Goal: Transaction & Acquisition: Purchase product/service

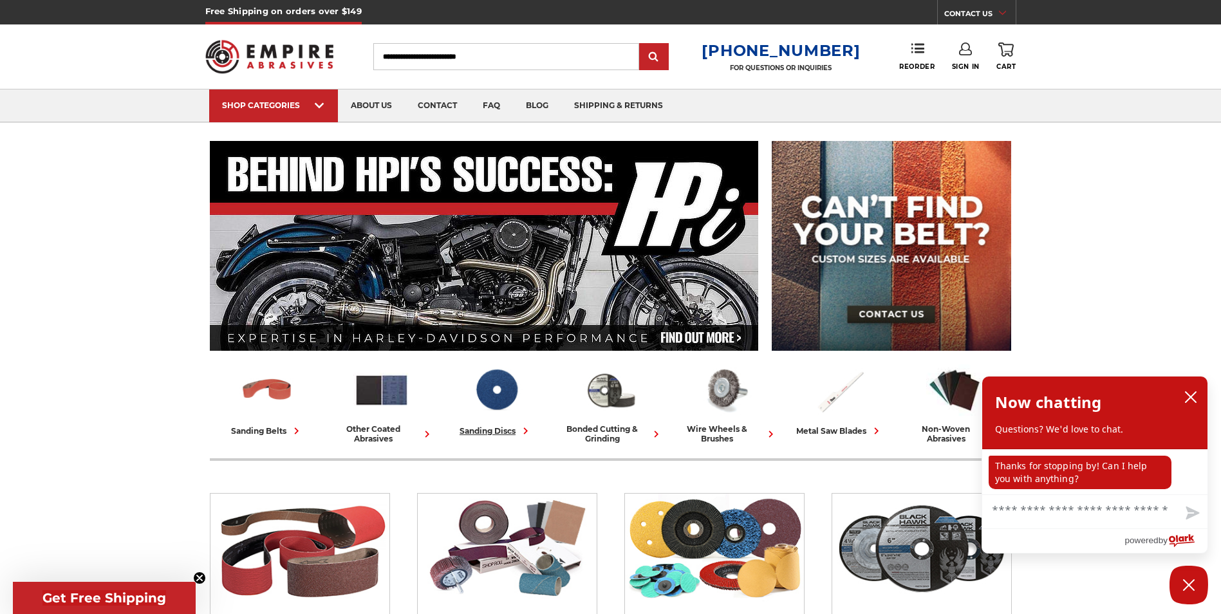
click at [525, 431] on icon at bounding box center [526, 431] width 14 height 14
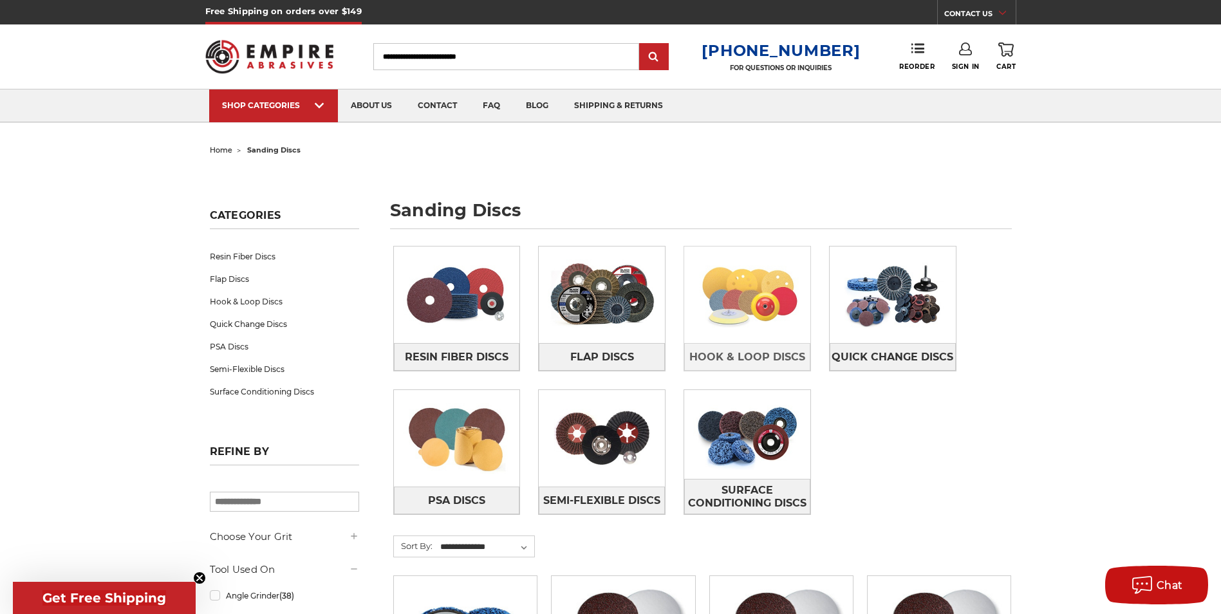
click at [746, 301] on img at bounding box center [747, 294] width 126 height 89
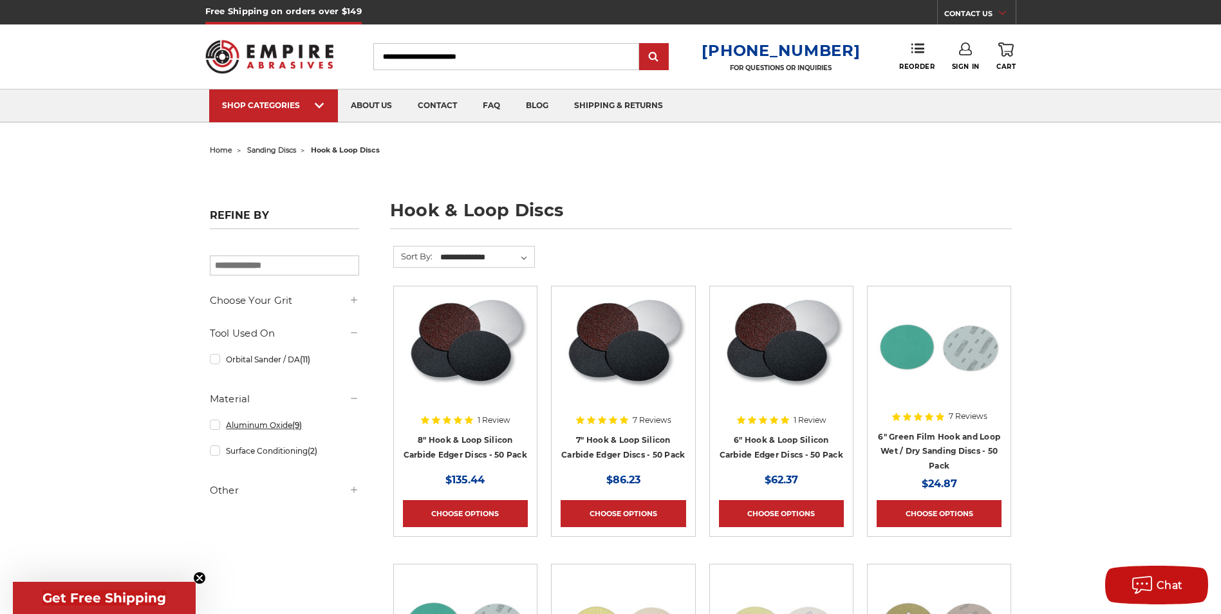
click at [210, 424] on link "Aluminum Oxide (9)" at bounding box center [284, 425] width 149 height 23
